Goal: Communication & Community: Connect with others

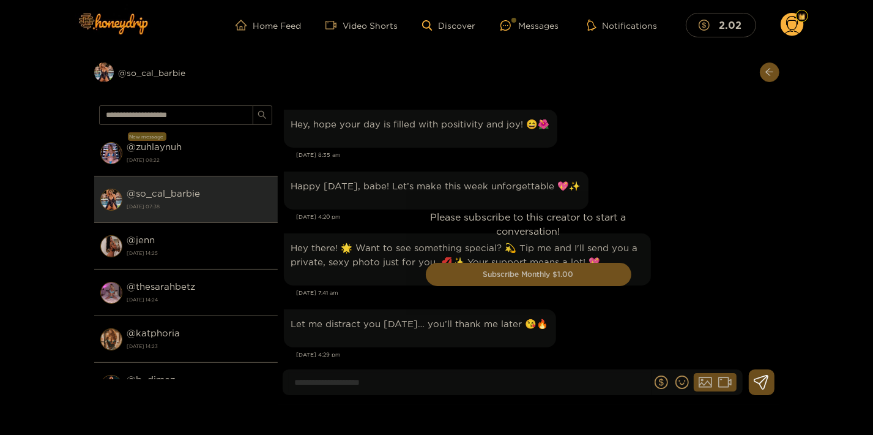
scroll to position [1834, 0]
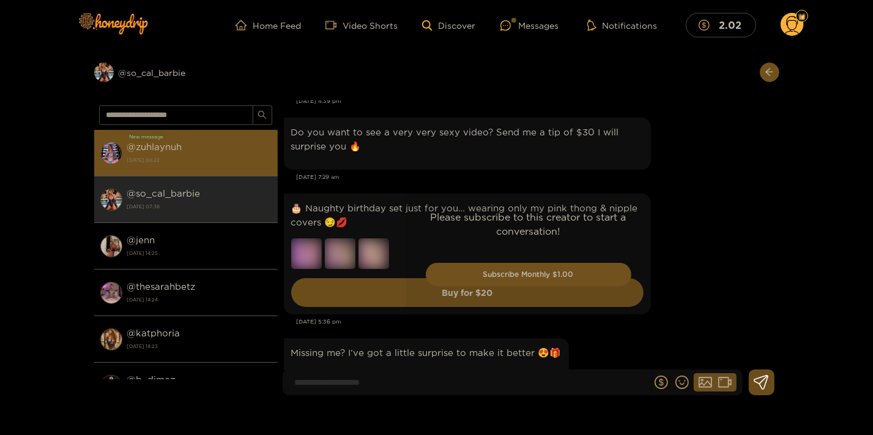
click at [192, 148] on div "@ zuhlaynuh [DATE] 08:22" at bounding box center [199, 153] width 144 height 28
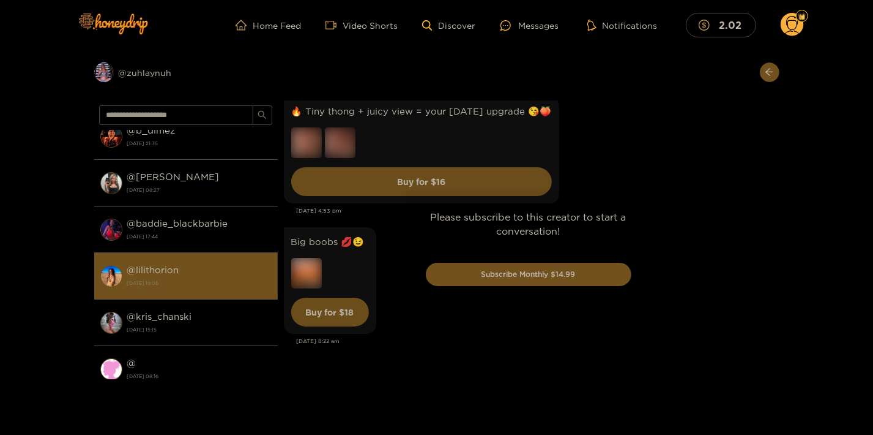
scroll to position [331, 0]
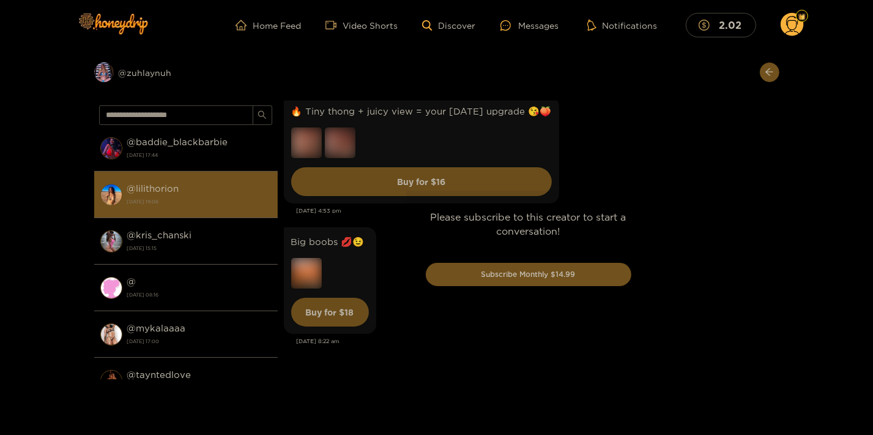
click at [180, 200] on strong "[DATE] 19:06" at bounding box center [199, 201] width 144 height 11
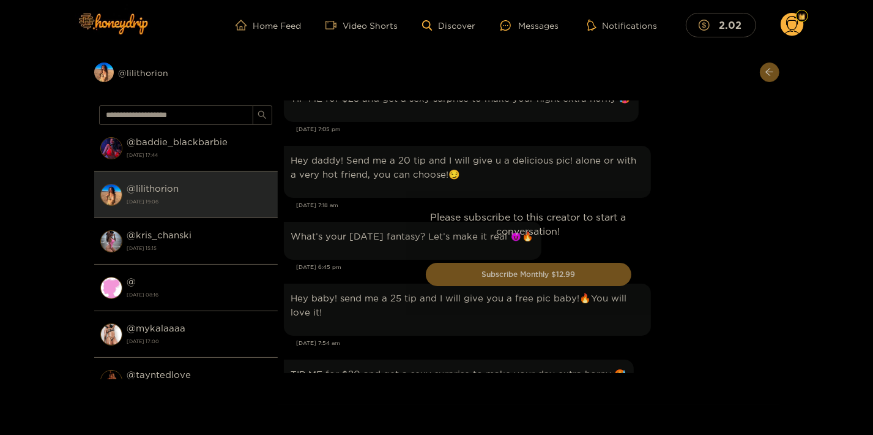
scroll to position [1135, 0]
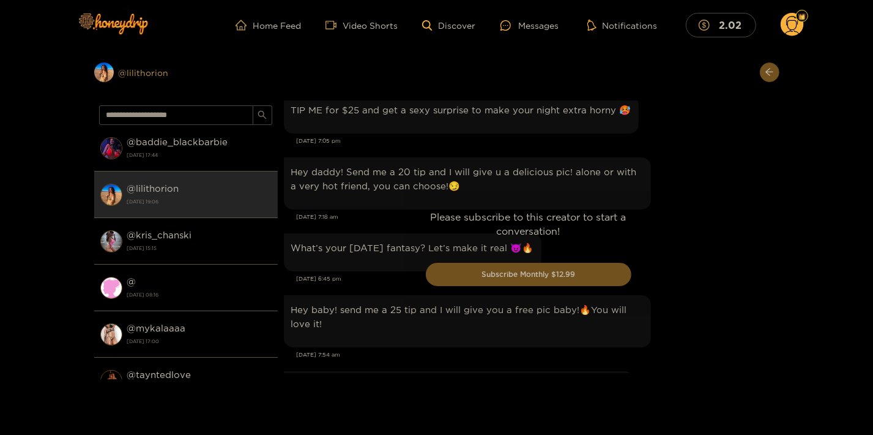
click at [124, 71] on div "Preview @ lilithorion" at bounding box center [186, 72] width 184 height 20
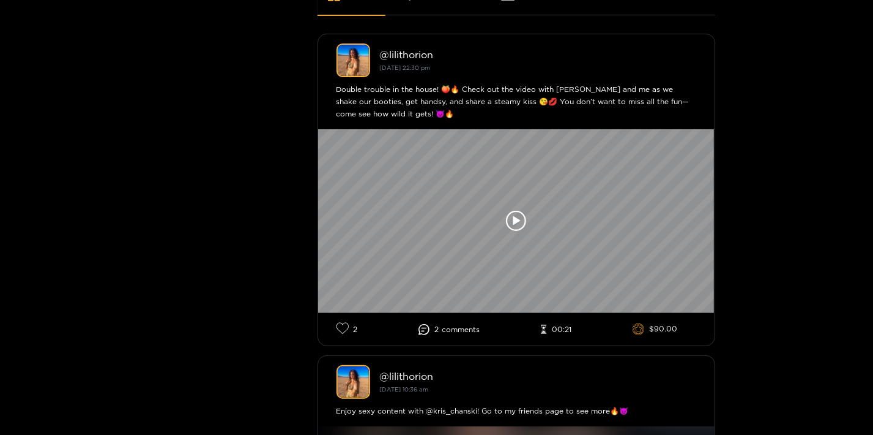
scroll to position [331, 0]
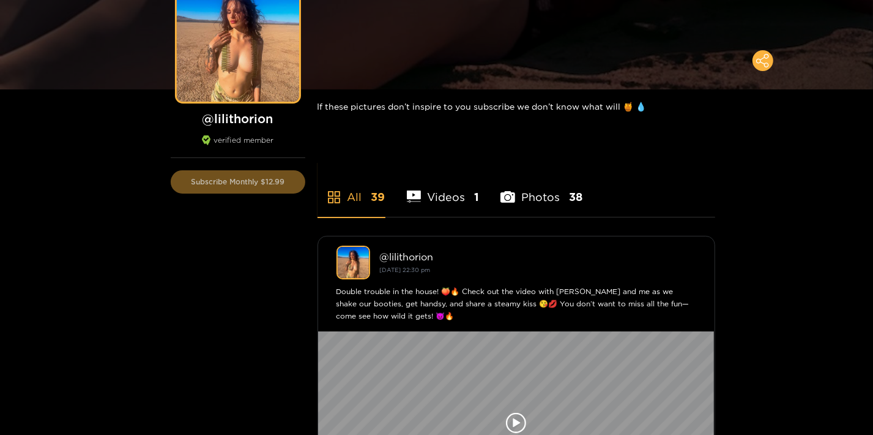
scroll to position [0, 0]
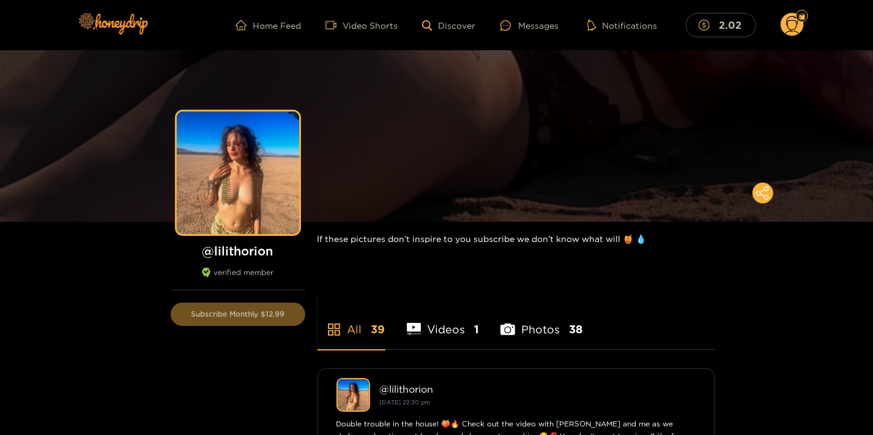
click at [248, 247] on h1 "@ lilithorion" at bounding box center [238, 250] width 135 height 15
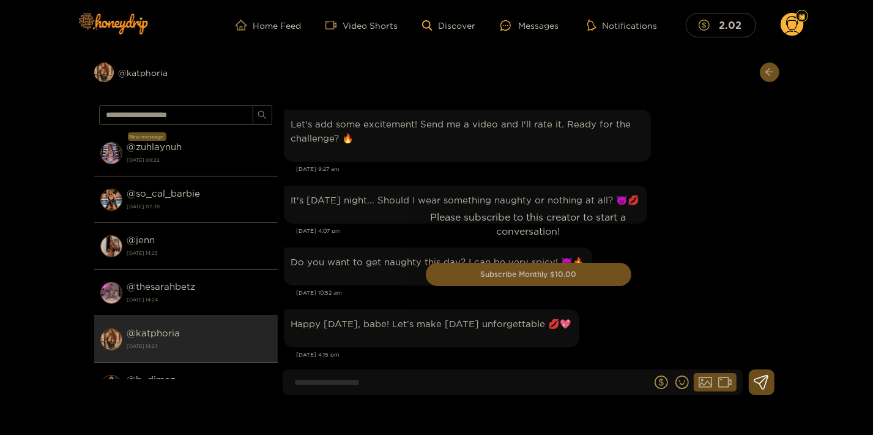
scroll to position [1553, 0]
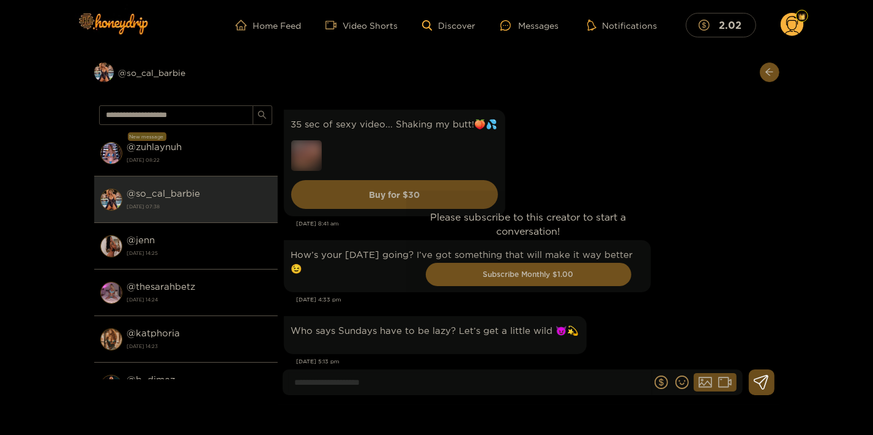
scroll to position [2144, 0]
